Goal: Check status: Check status

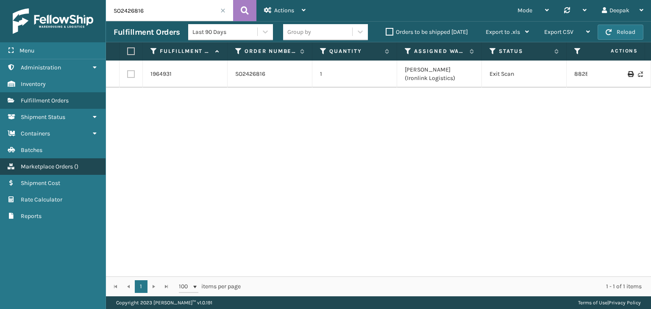
click at [51, 168] on span "Marketplace Orders" at bounding box center [47, 166] width 52 height 7
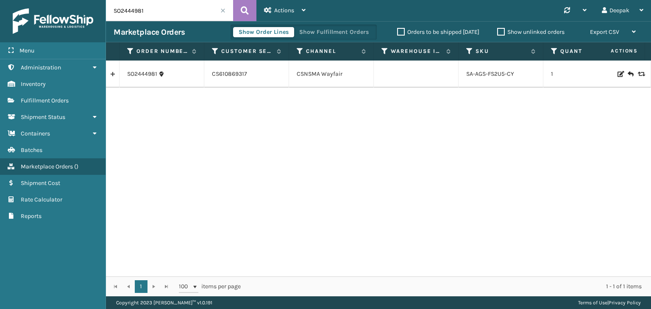
click at [161, 9] on input "SO2444981" at bounding box center [169, 10] width 127 height 21
paste input "6747"
type input "SO2446747"
click at [246, 15] on icon at bounding box center [245, 10] width 8 height 13
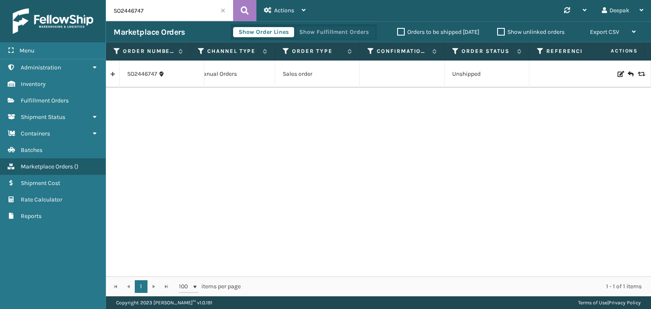
scroll to position [0, 530]
